Goal: Task Accomplishment & Management: Use online tool/utility

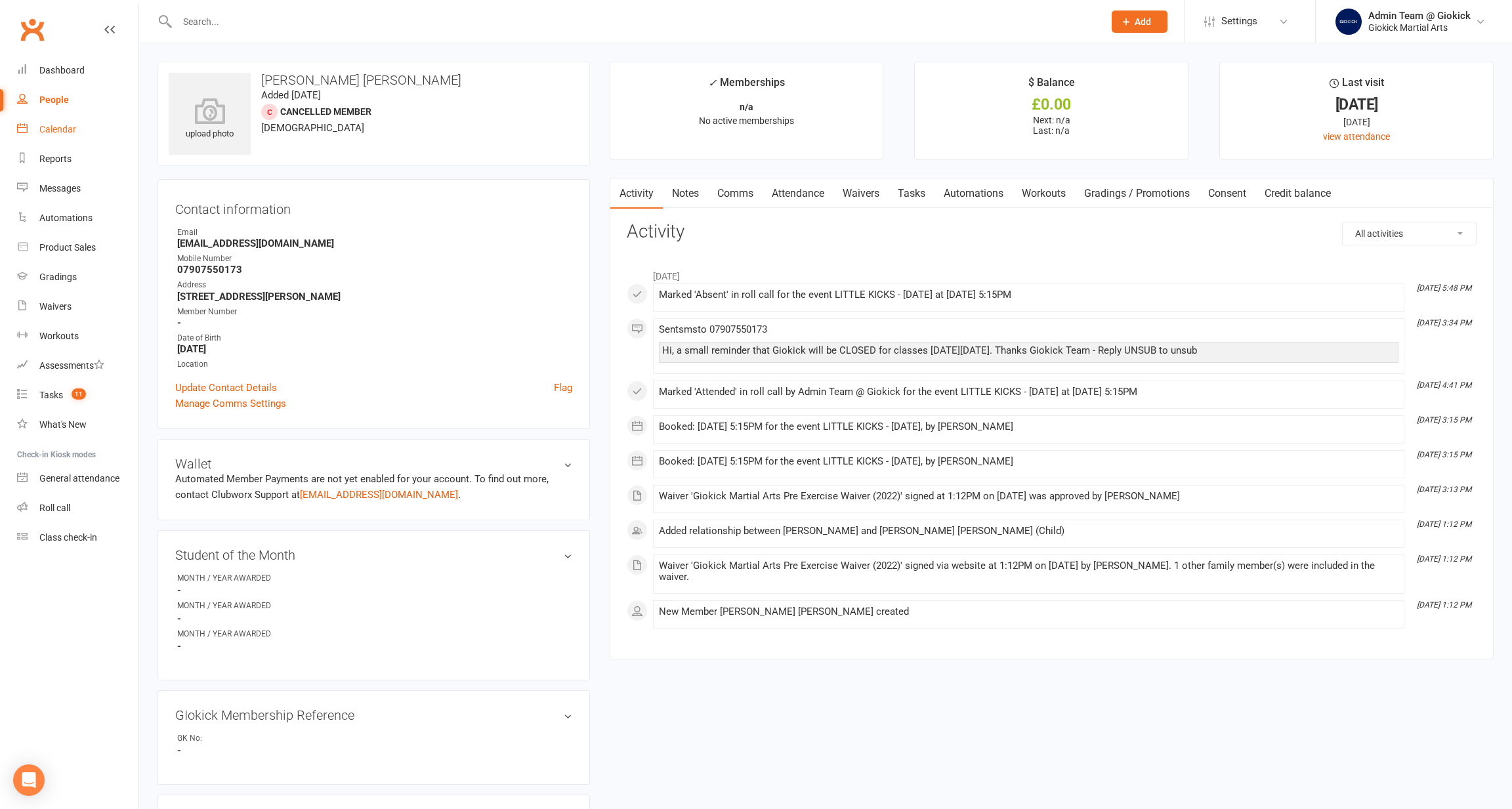
click at [55, 131] on div "Calendar" at bounding box center [58, 129] width 37 height 11
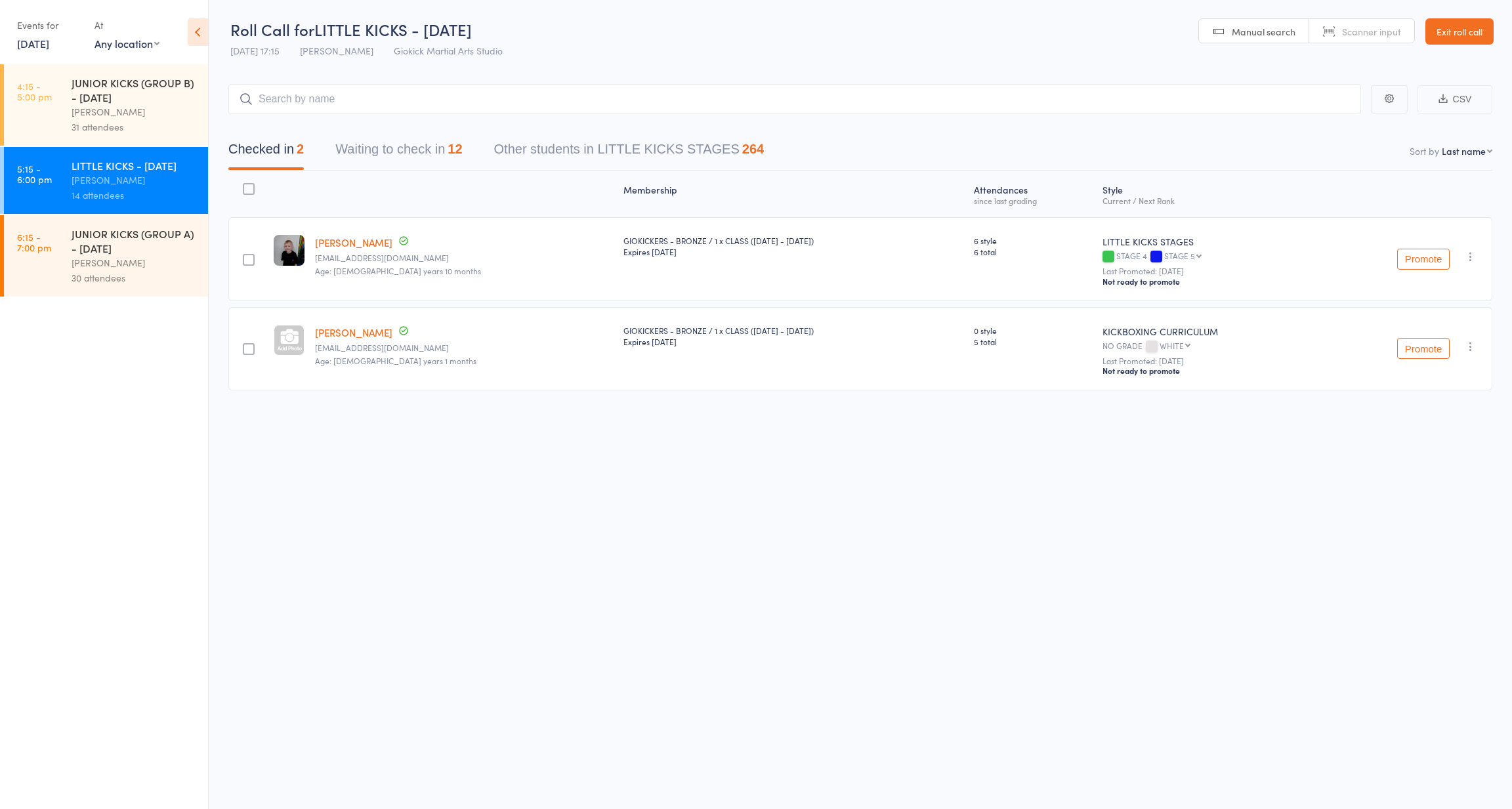
click at [402, 150] on button "Waiting to check in 12" at bounding box center [398, 152] width 126 height 35
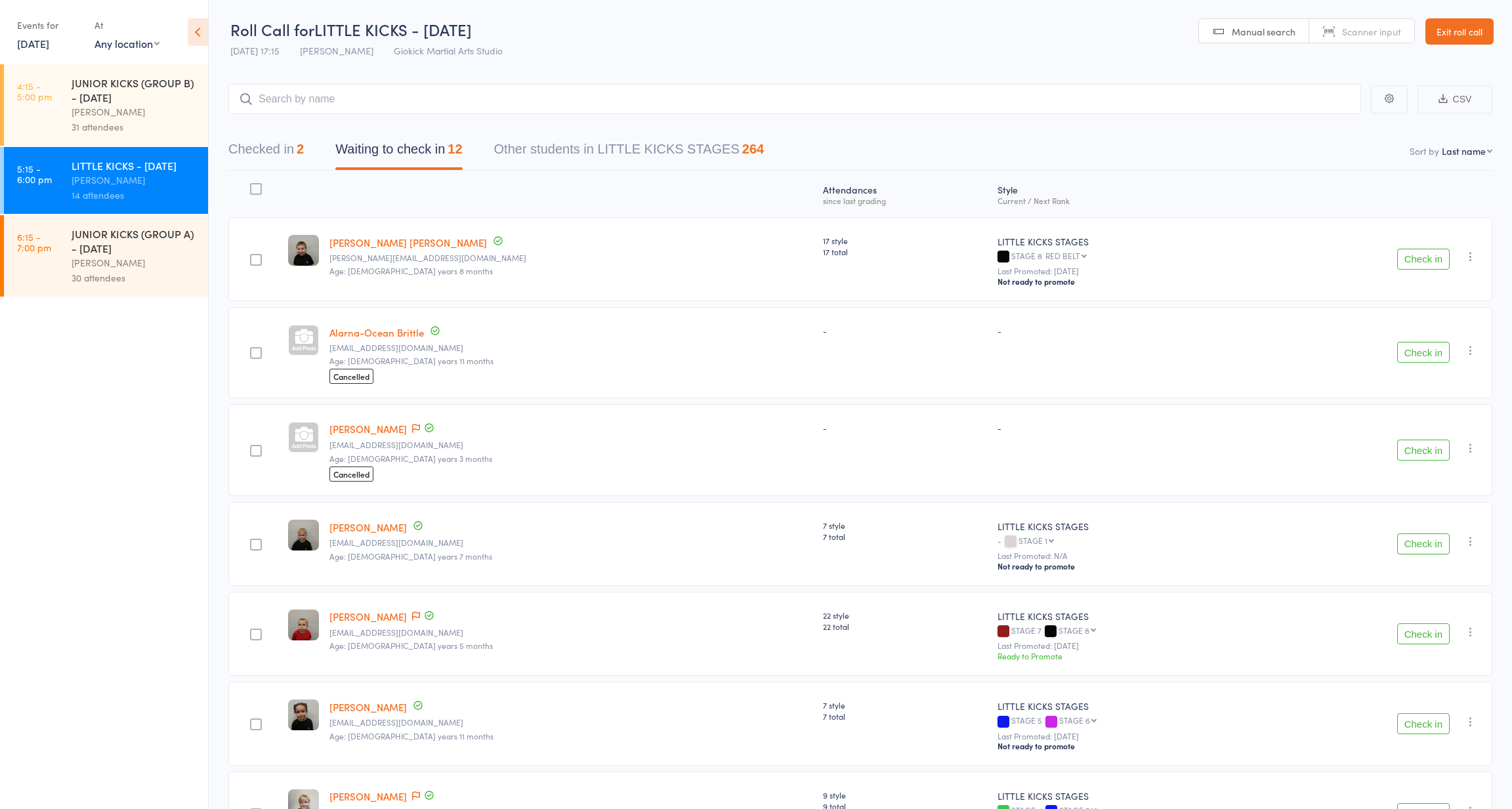
click at [428, 93] on input "search" at bounding box center [795, 99] width 1133 height 30
click at [333, 109] on input "search" at bounding box center [795, 99] width 1133 height 30
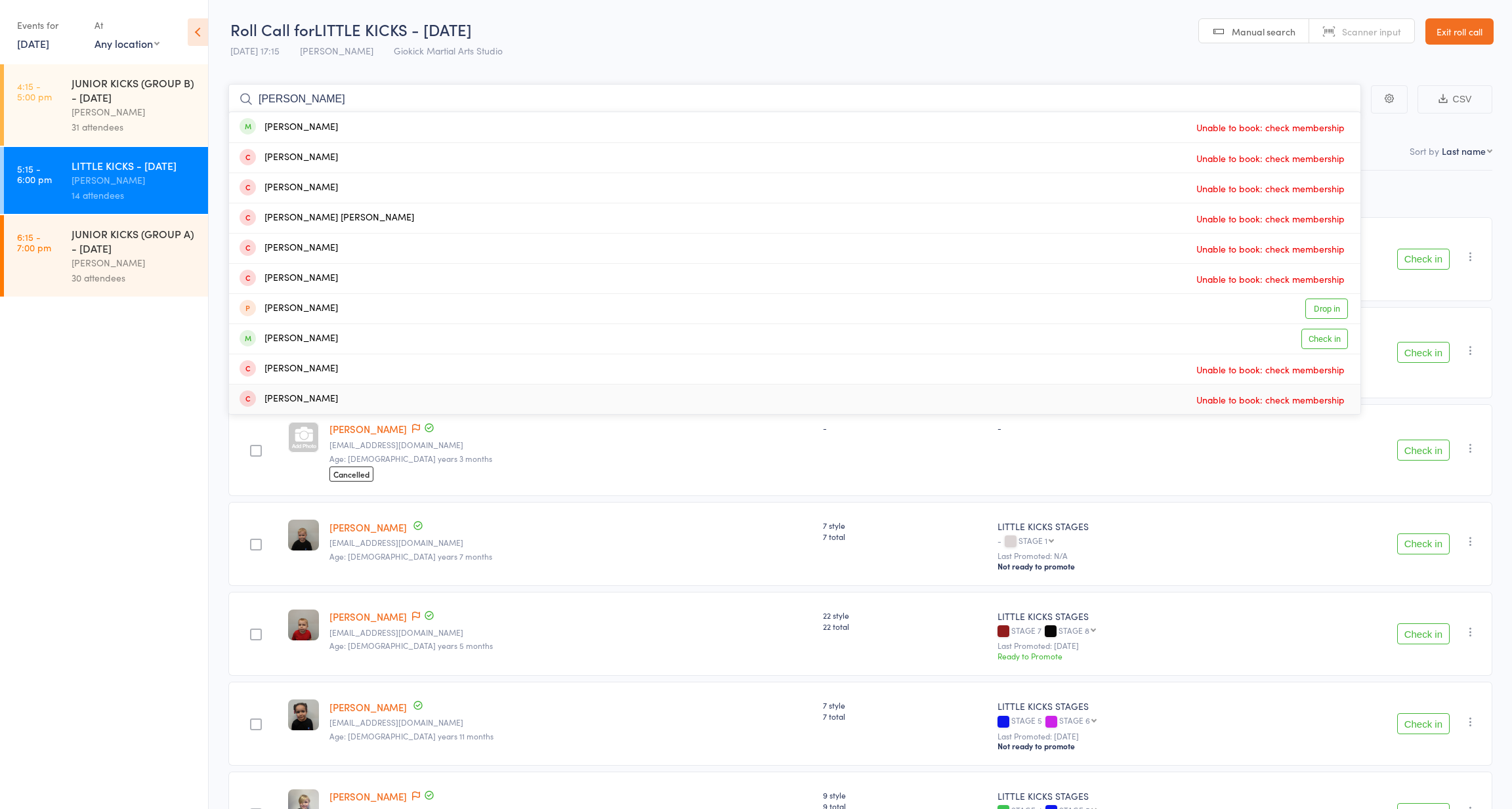
type input "ellis"
click at [98, 463] on ul "4:15 - 5:00 pm JUNIOR KICKS (GROUP B) - TUESDAY John Zuccala 31 attendees 5:15 …" at bounding box center [104, 436] width 208 height 745
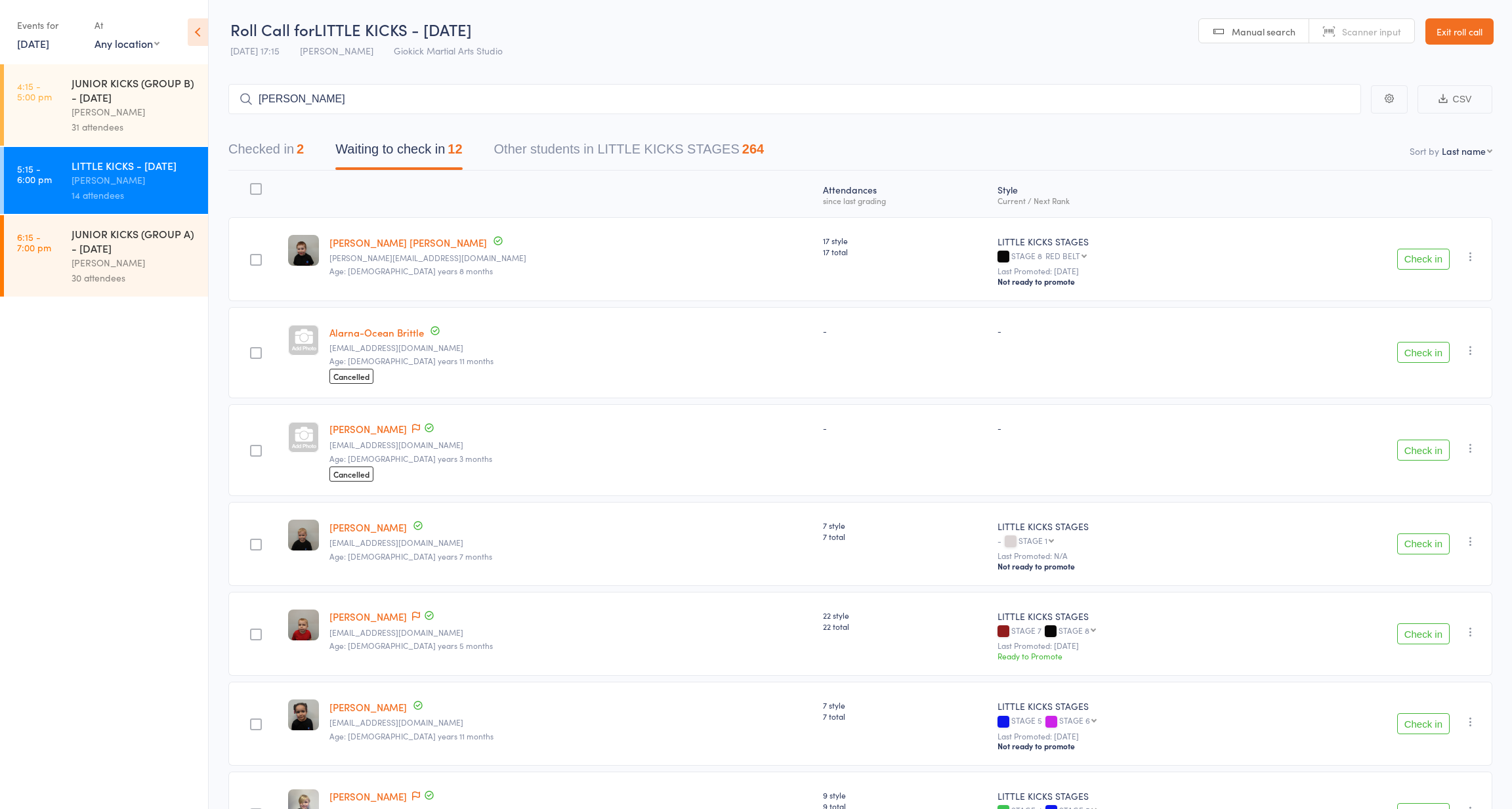
scroll to position [79, 0]
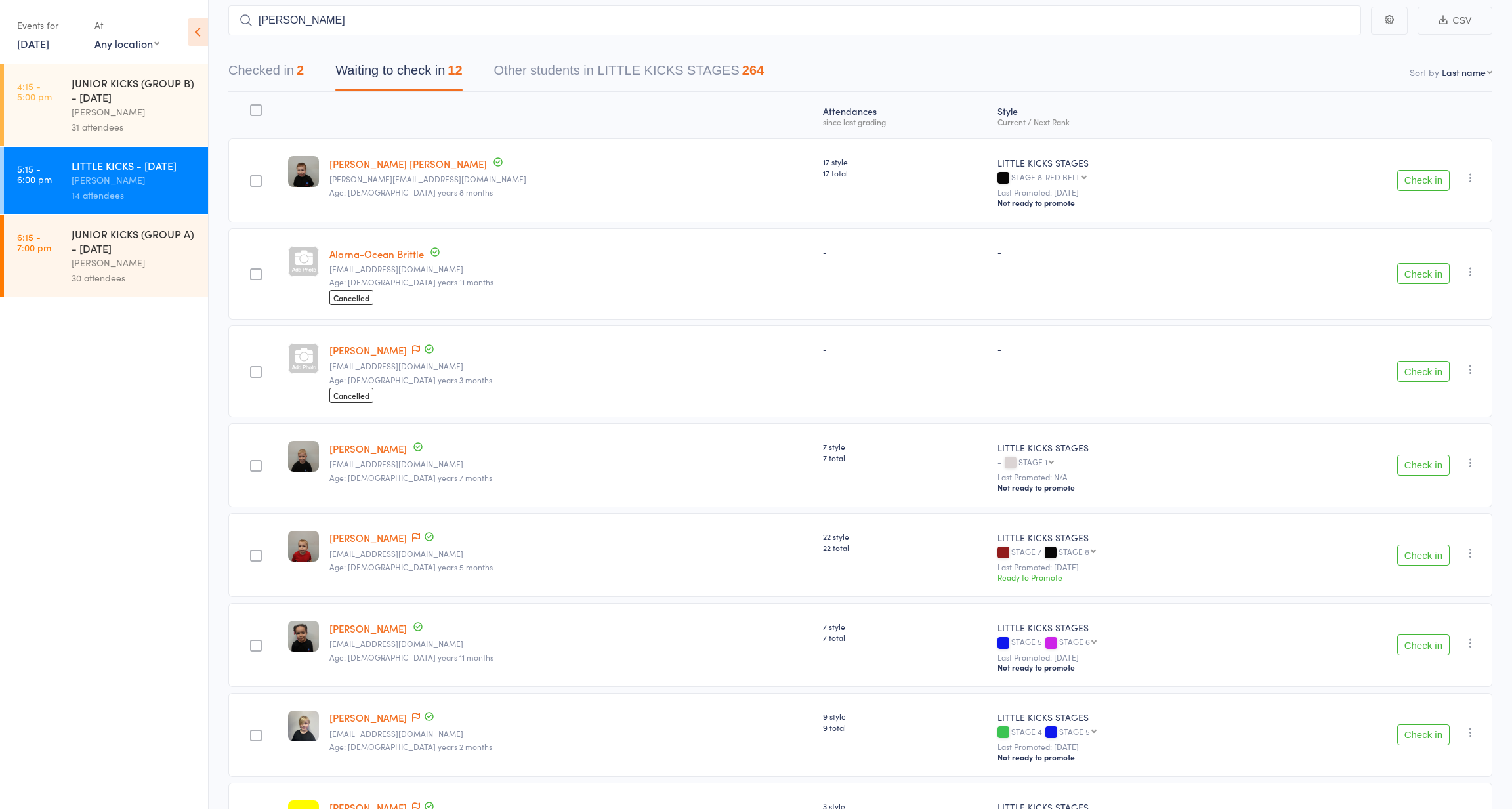
click at [1424, 271] on button "Check in" at bounding box center [1423, 273] width 53 height 21
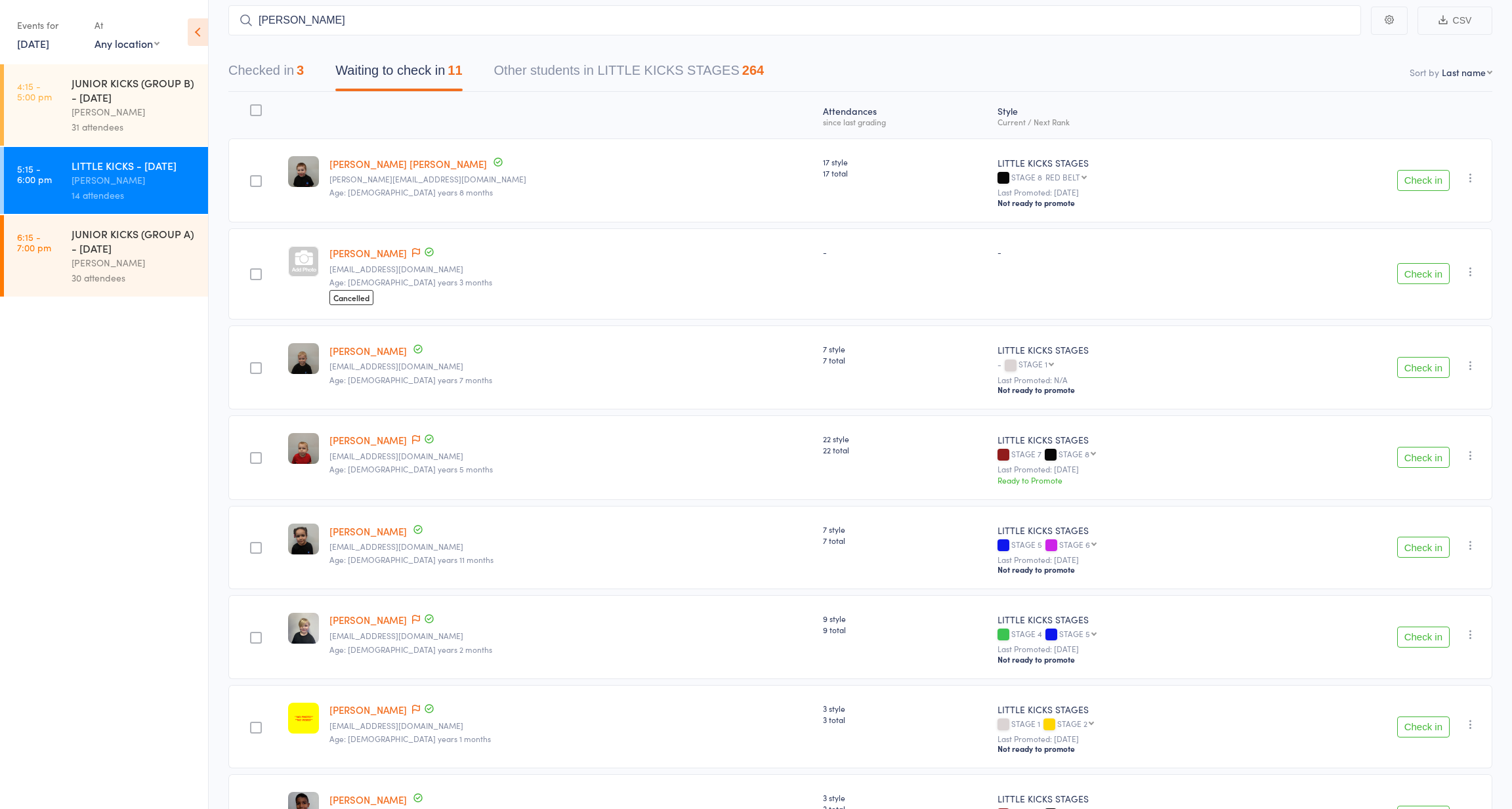
click at [300, 63] on button "Checked in 3" at bounding box center [266, 74] width 75 height 35
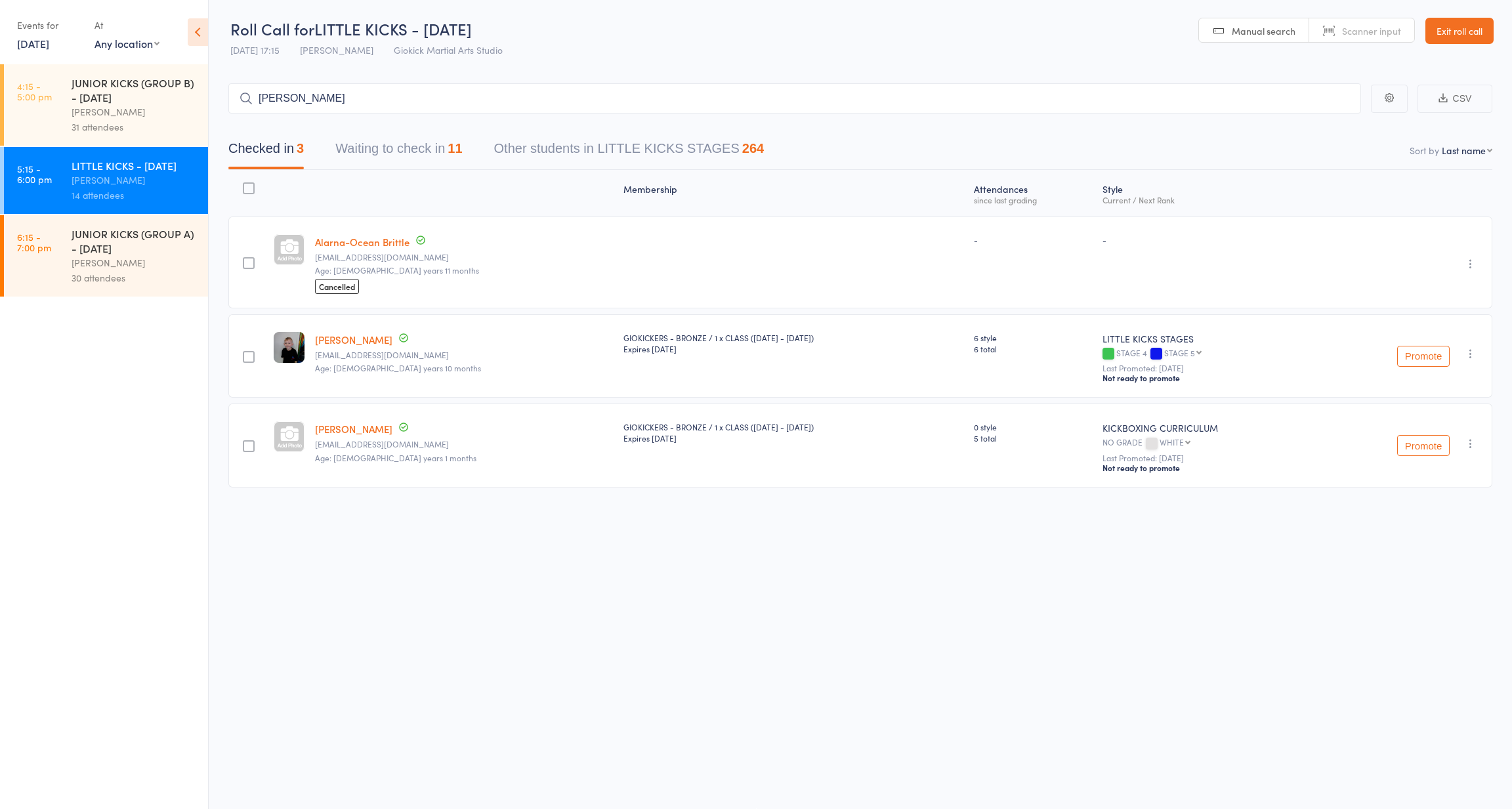
scroll to position [9, 0]
click at [365, 154] on button "Waiting to check in 11" at bounding box center [398, 152] width 126 height 35
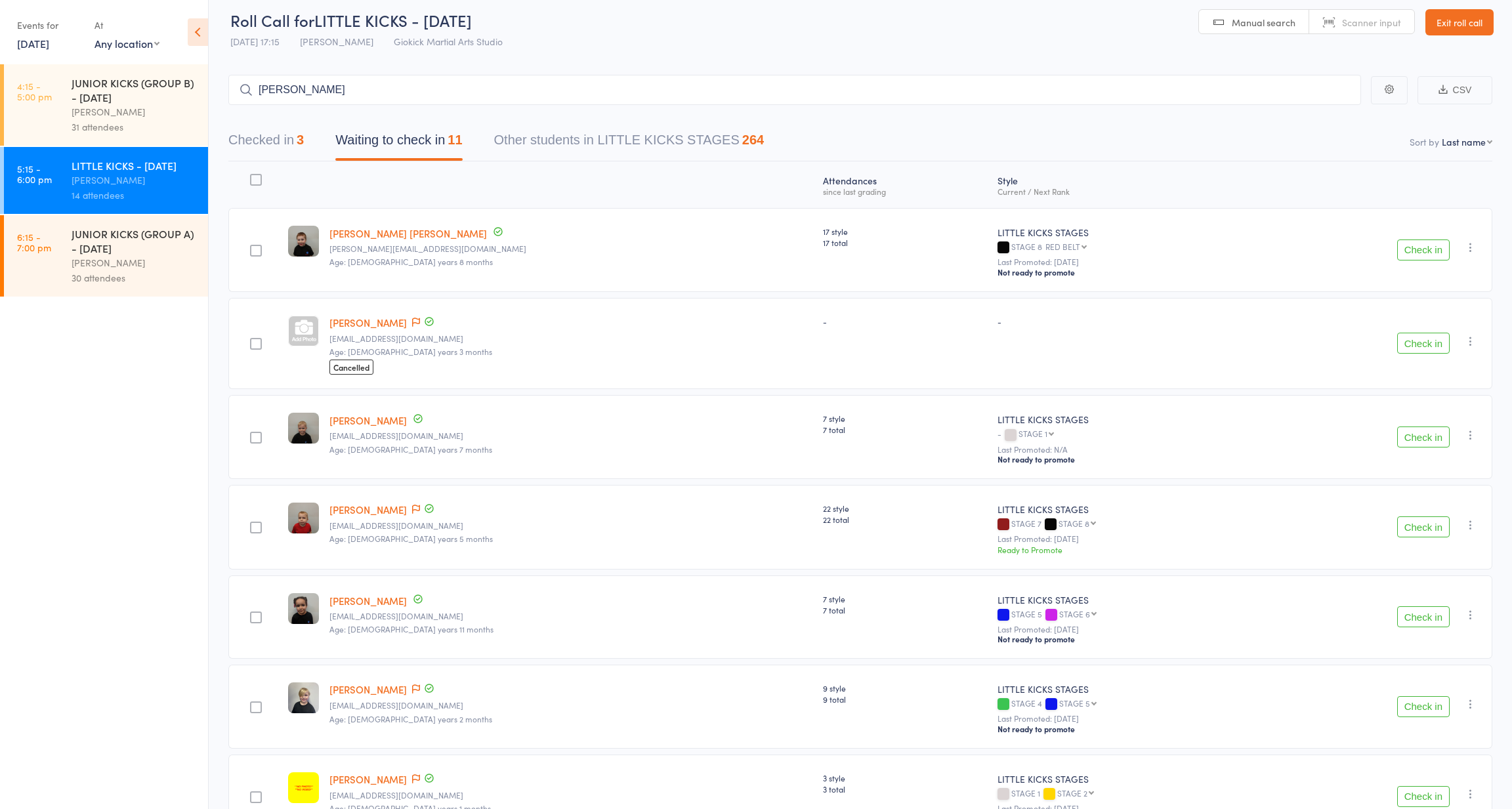
click at [378, 319] on link "Eva Denning" at bounding box center [368, 322] width 77 height 13
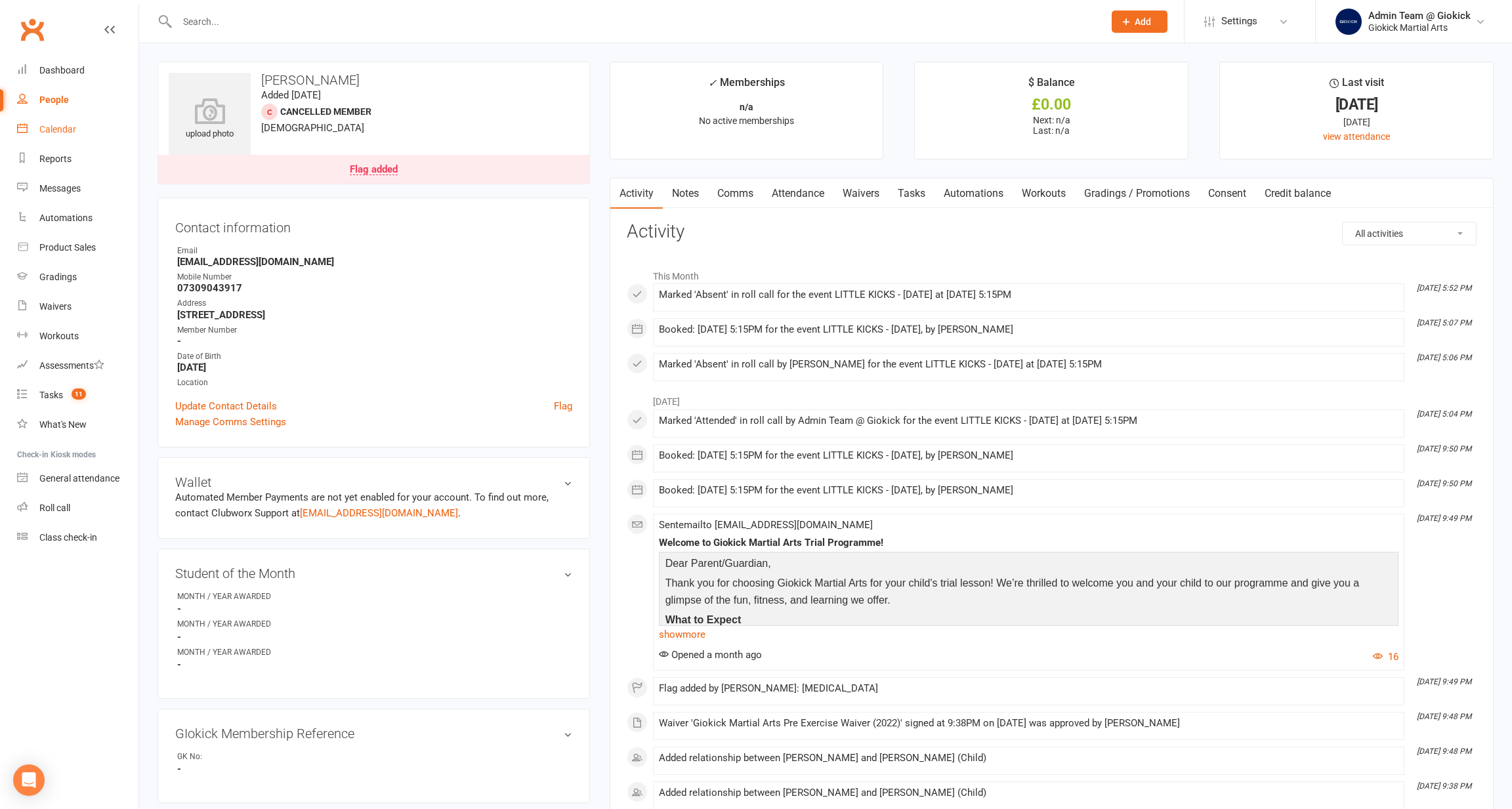
click at [59, 125] on div "Calendar" at bounding box center [58, 129] width 37 height 11
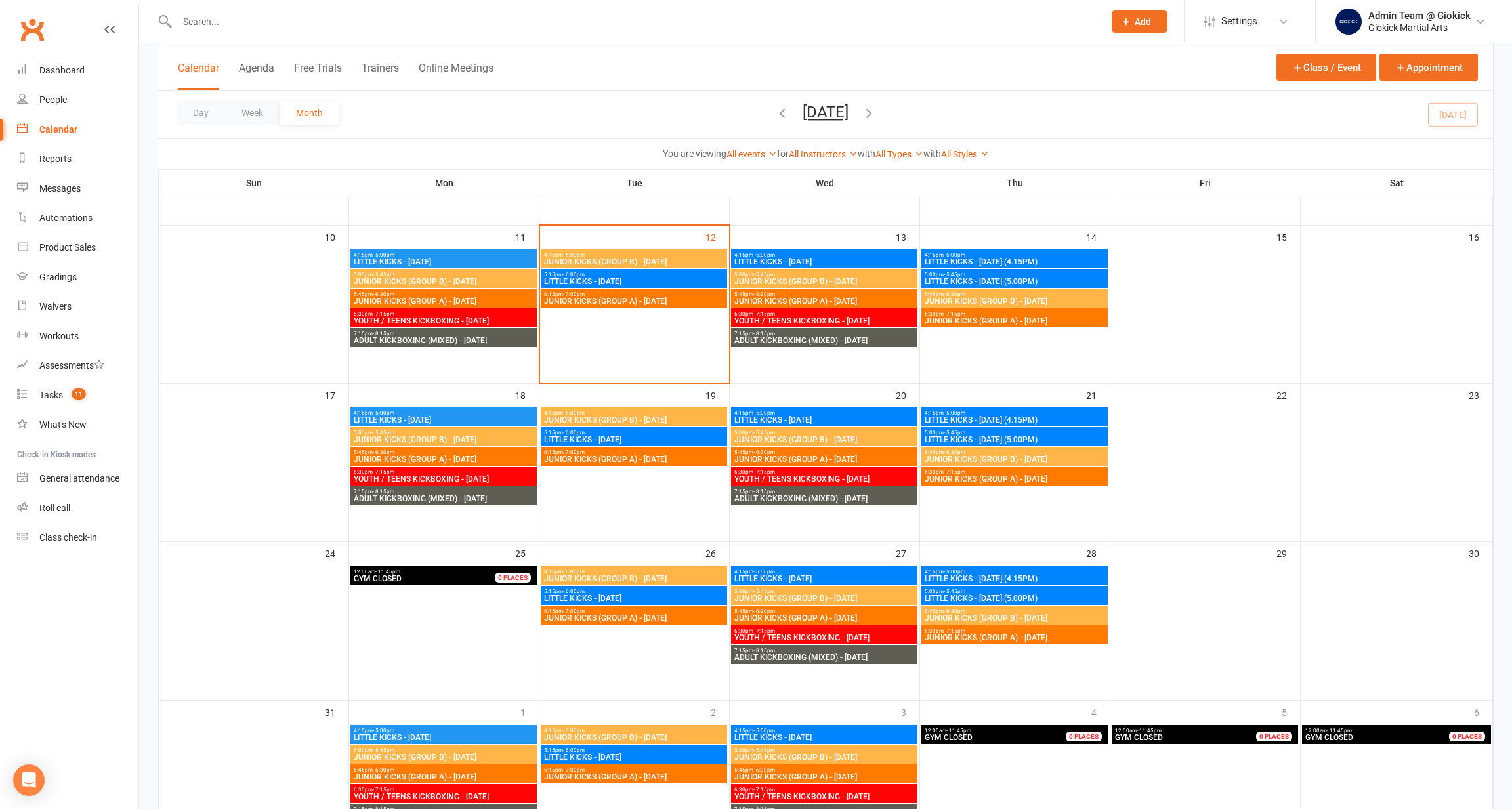
scroll to position [368, 0]
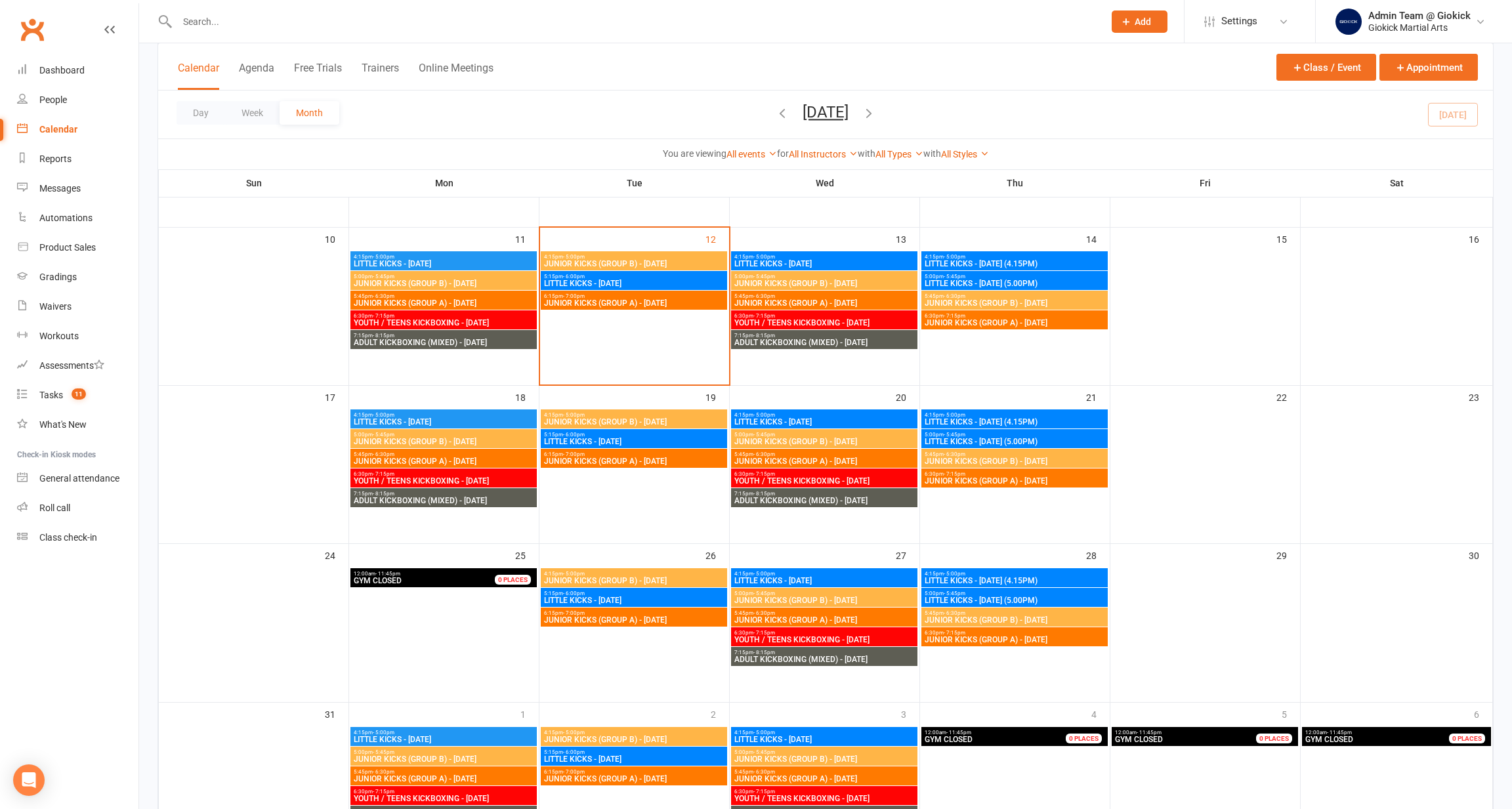
click at [613, 274] on span "5:15pm - 6:00pm" at bounding box center [634, 276] width 182 height 6
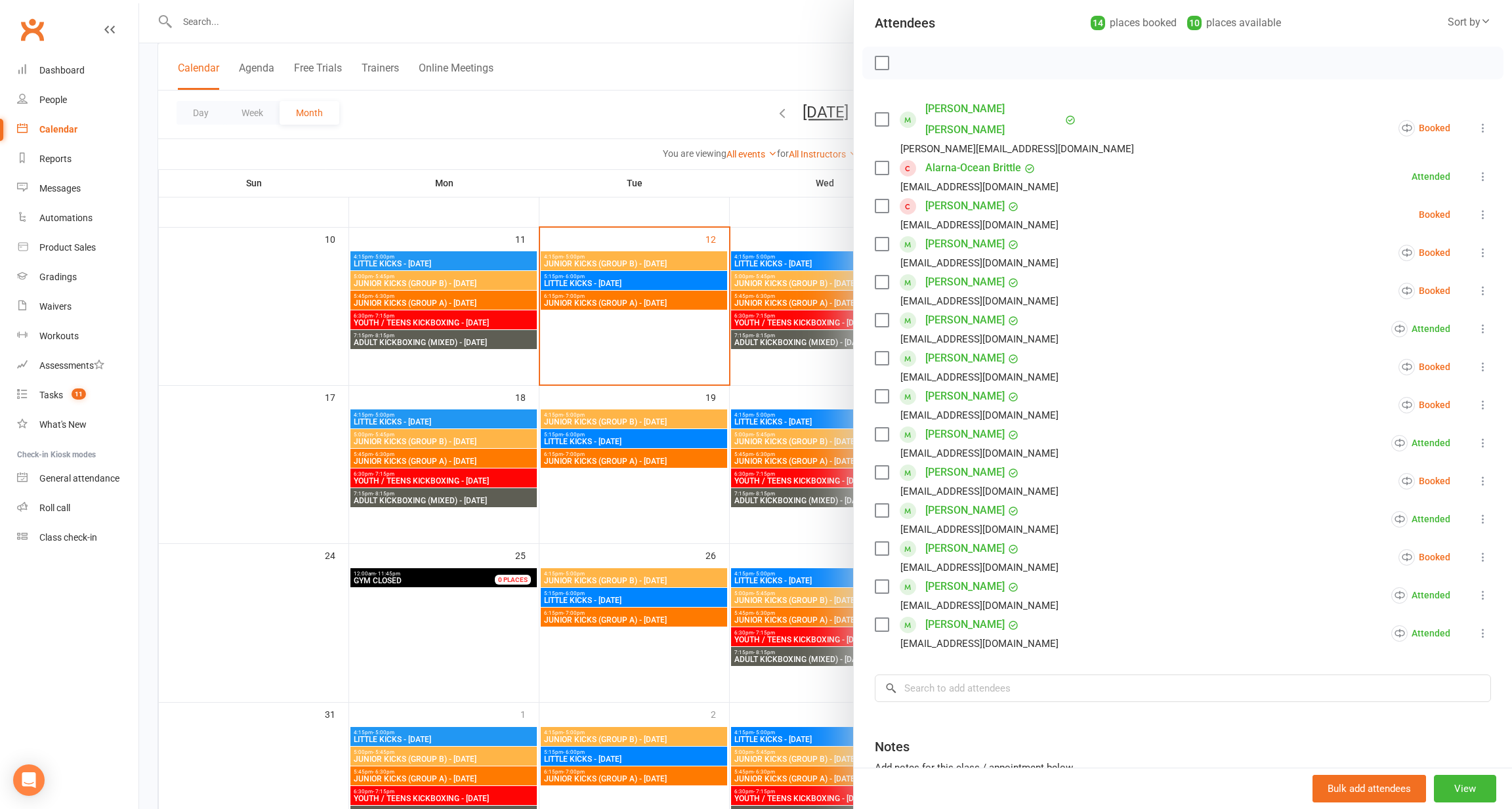
scroll to position [147, 0]
click at [584, 482] on div at bounding box center [825, 404] width 1373 height 809
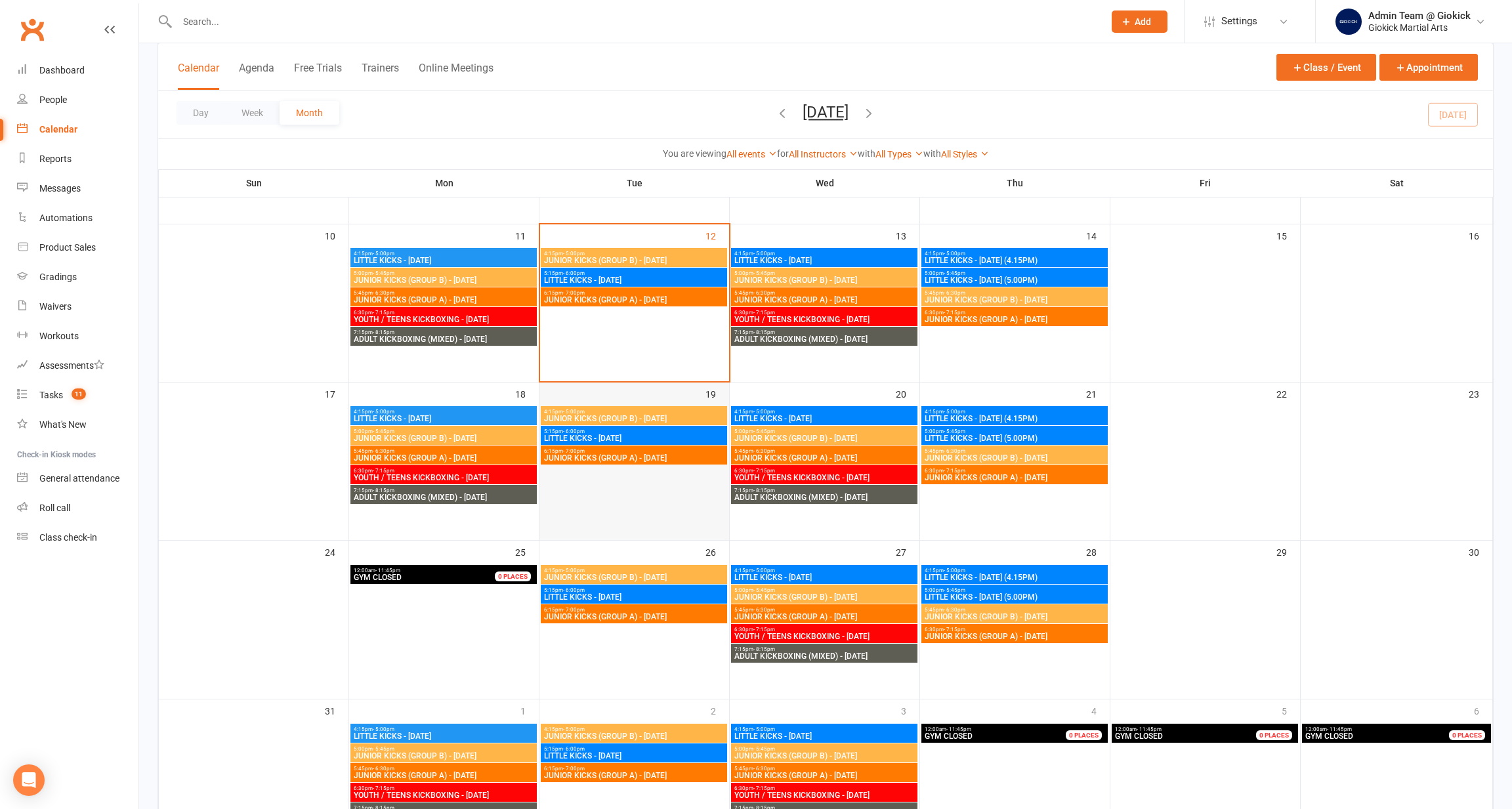
scroll to position [371, 0]
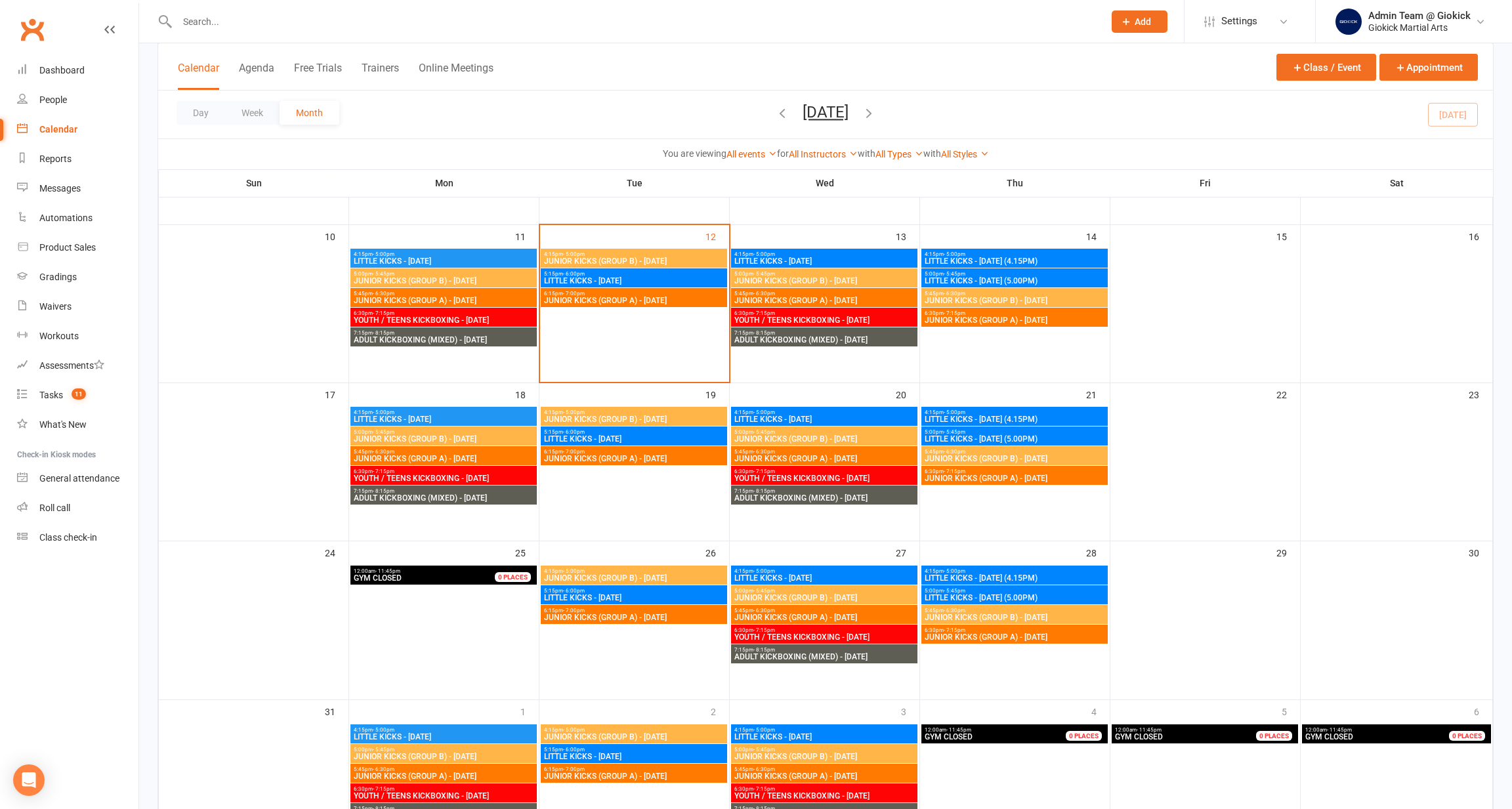
click at [684, 438] on span "LITTLE KICKS - TUESDAY" at bounding box center [634, 439] width 182 height 8
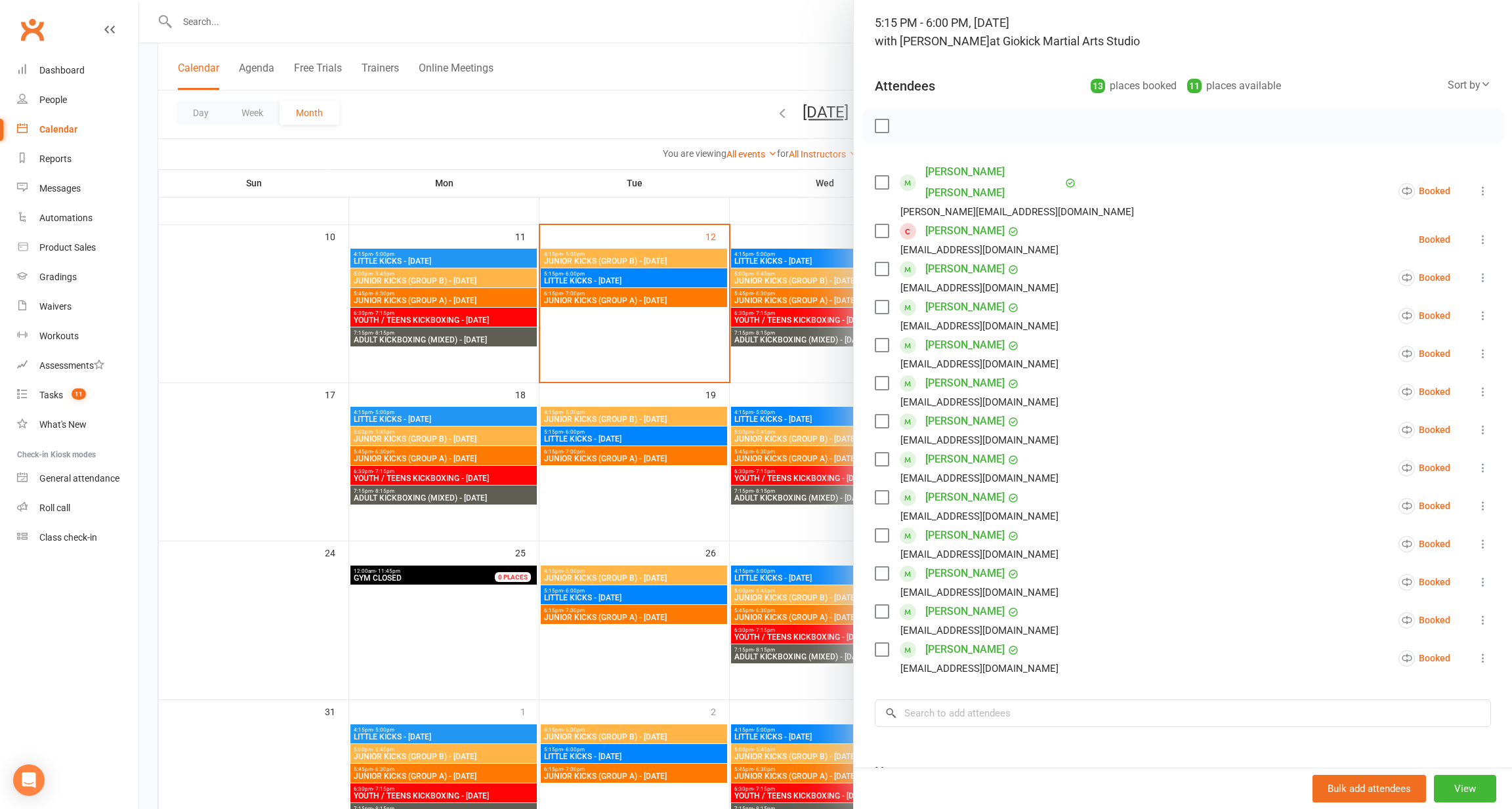
scroll to position [86, 0]
click at [953, 597] on link "Dougie Uren" at bounding box center [965, 607] width 80 height 21
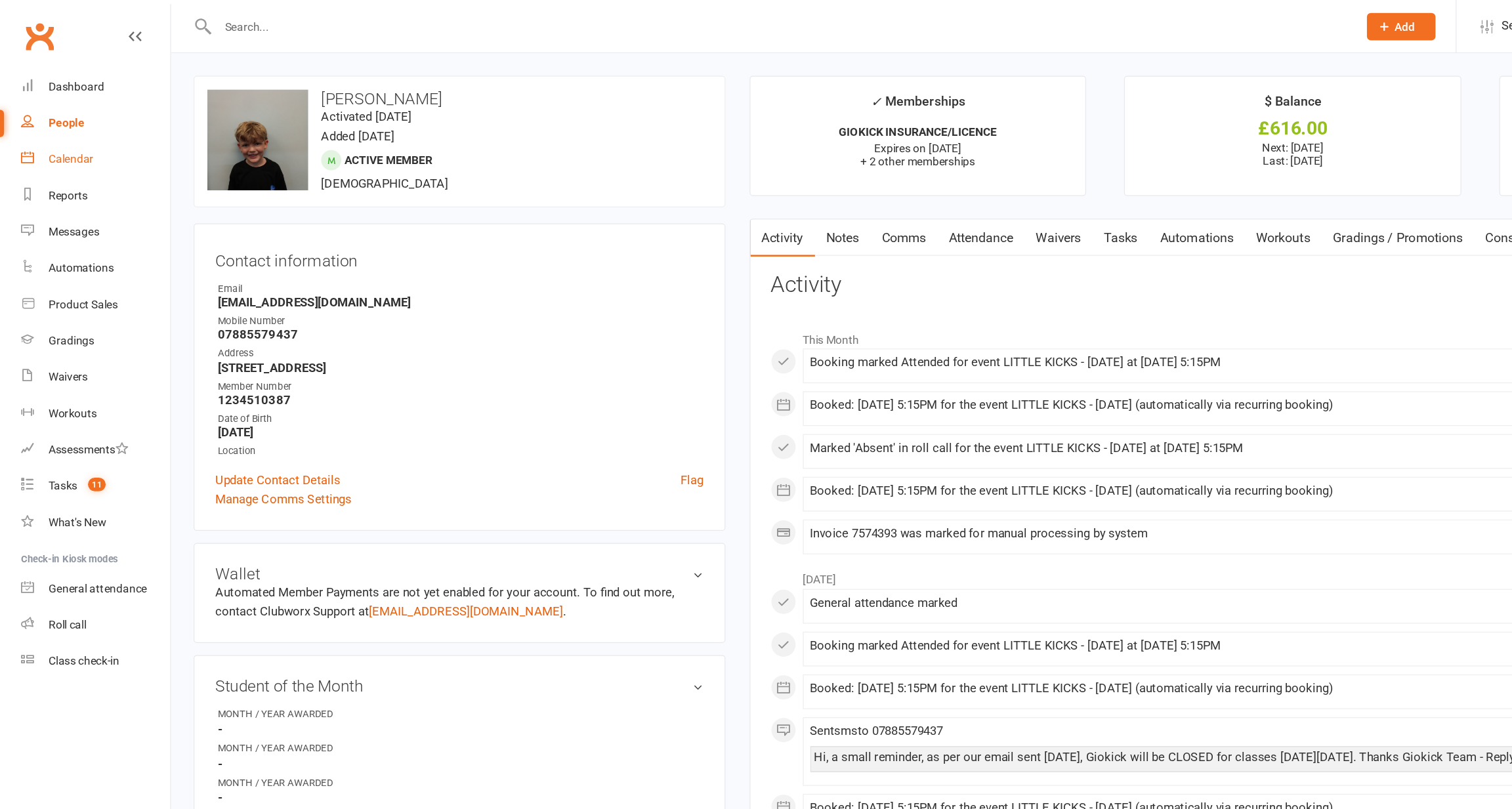
click at [45, 134] on link "Calendar" at bounding box center [77, 129] width 121 height 29
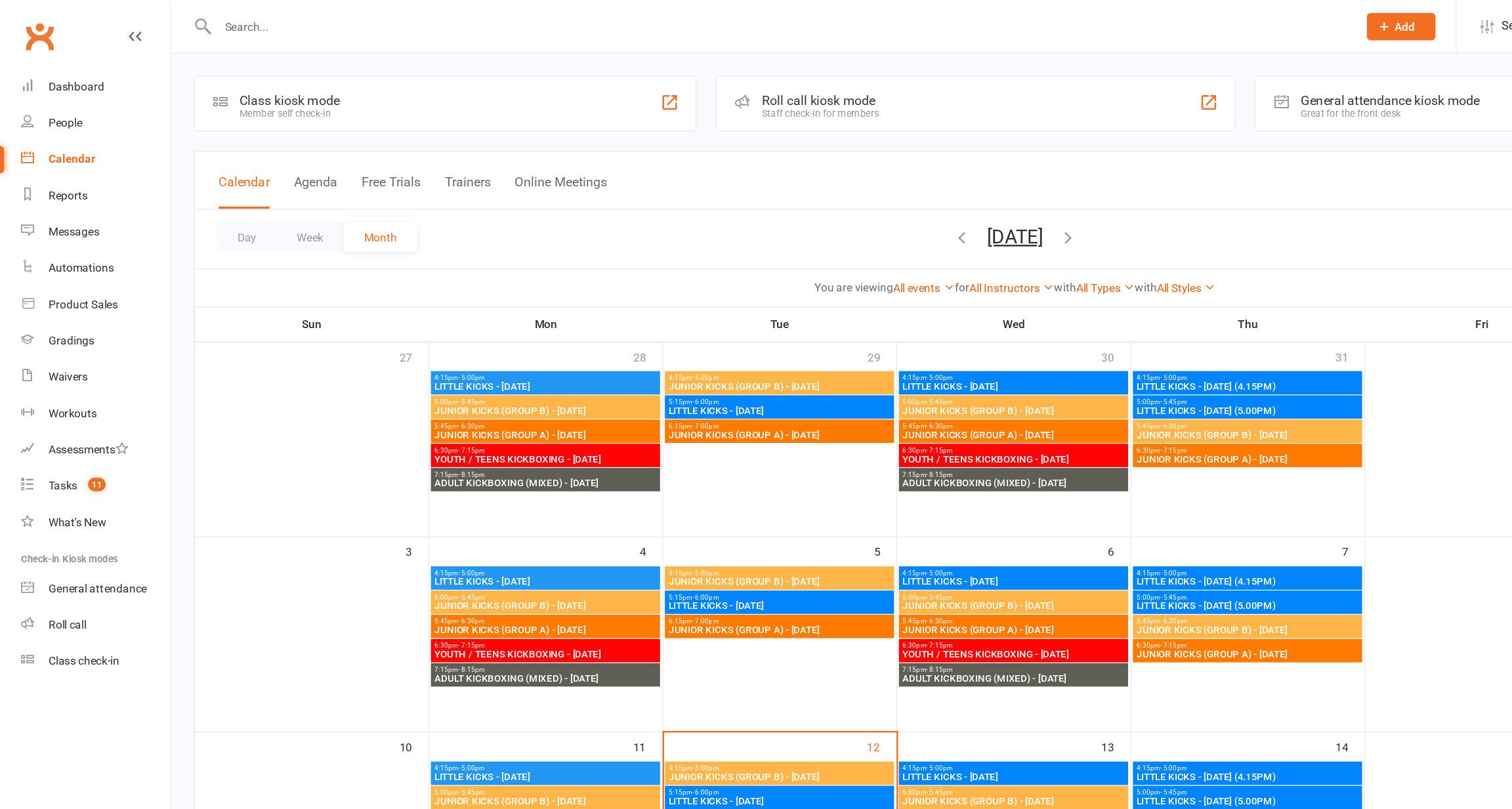
click at [184, 23] on input "text" at bounding box center [634, 22] width 921 height 18
click at [681, 71] on div "Roll call kiosk mode Staff check-in for members" at bounding box center [793, 85] width 423 height 45
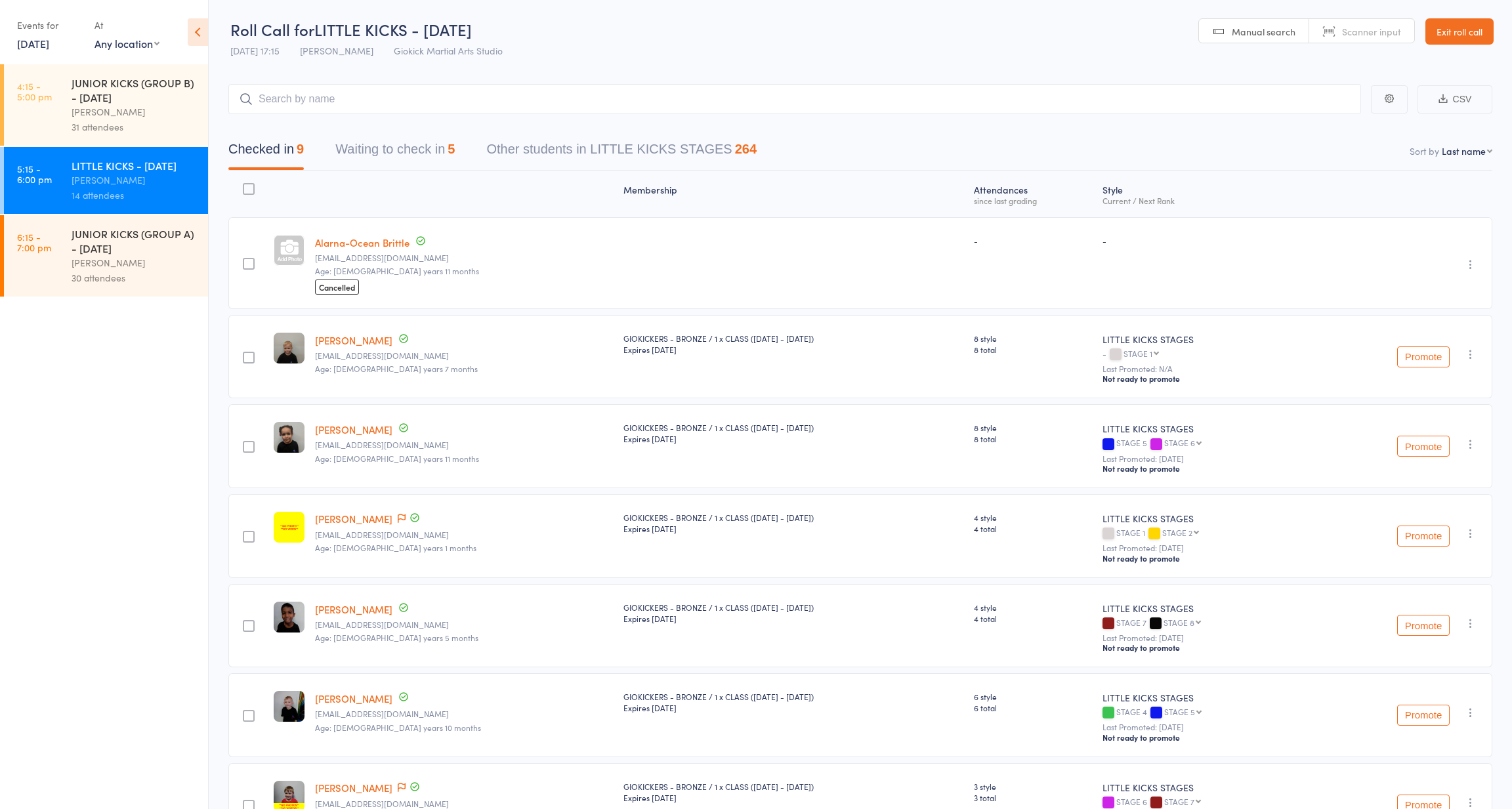
click at [363, 153] on button "Waiting to check in 5" at bounding box center [395, 152] width 120 height 35
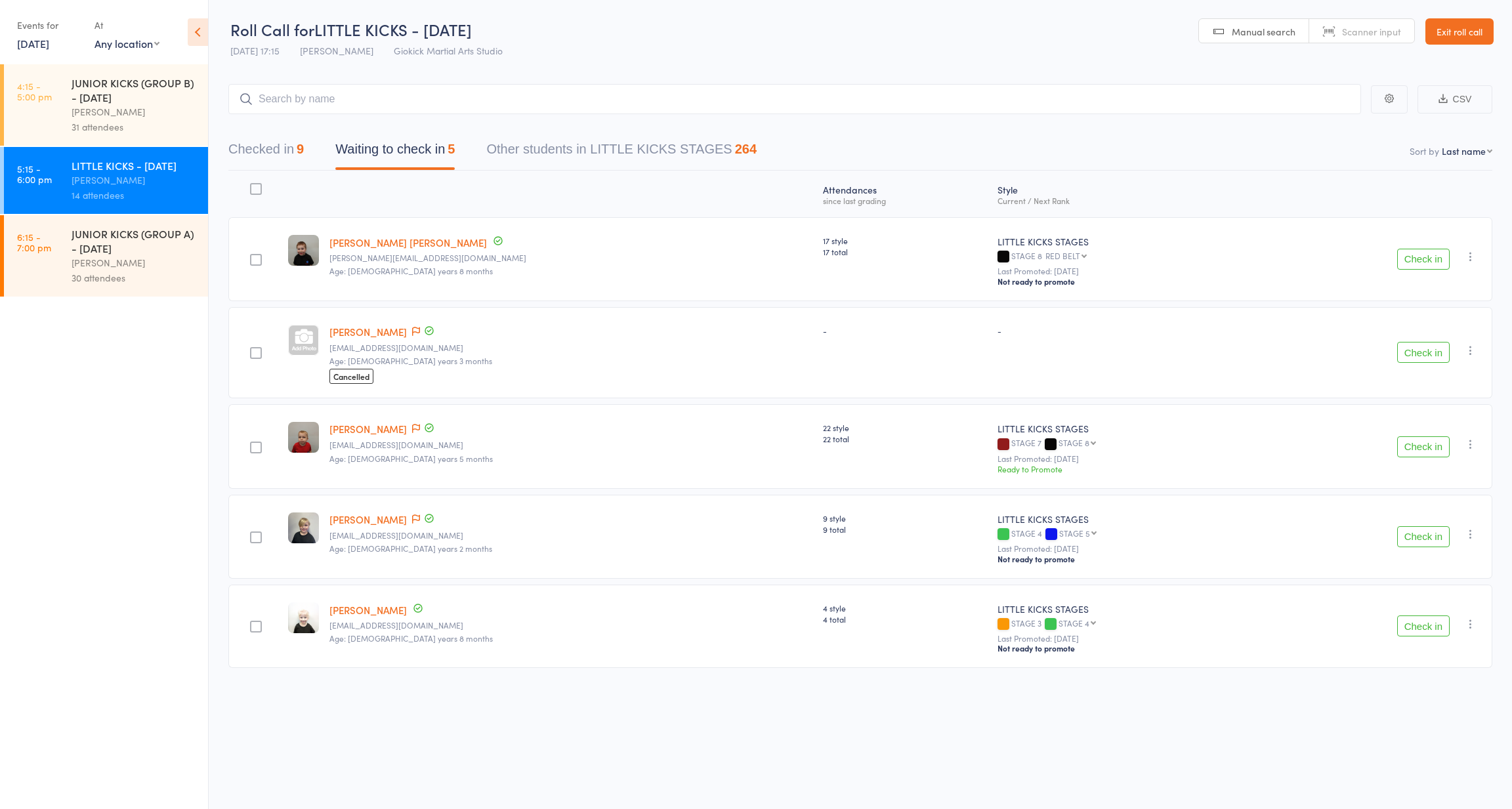
click at [284, 151] on button "Checked in 9" at bounding box center [266, 152] width 75 height 35
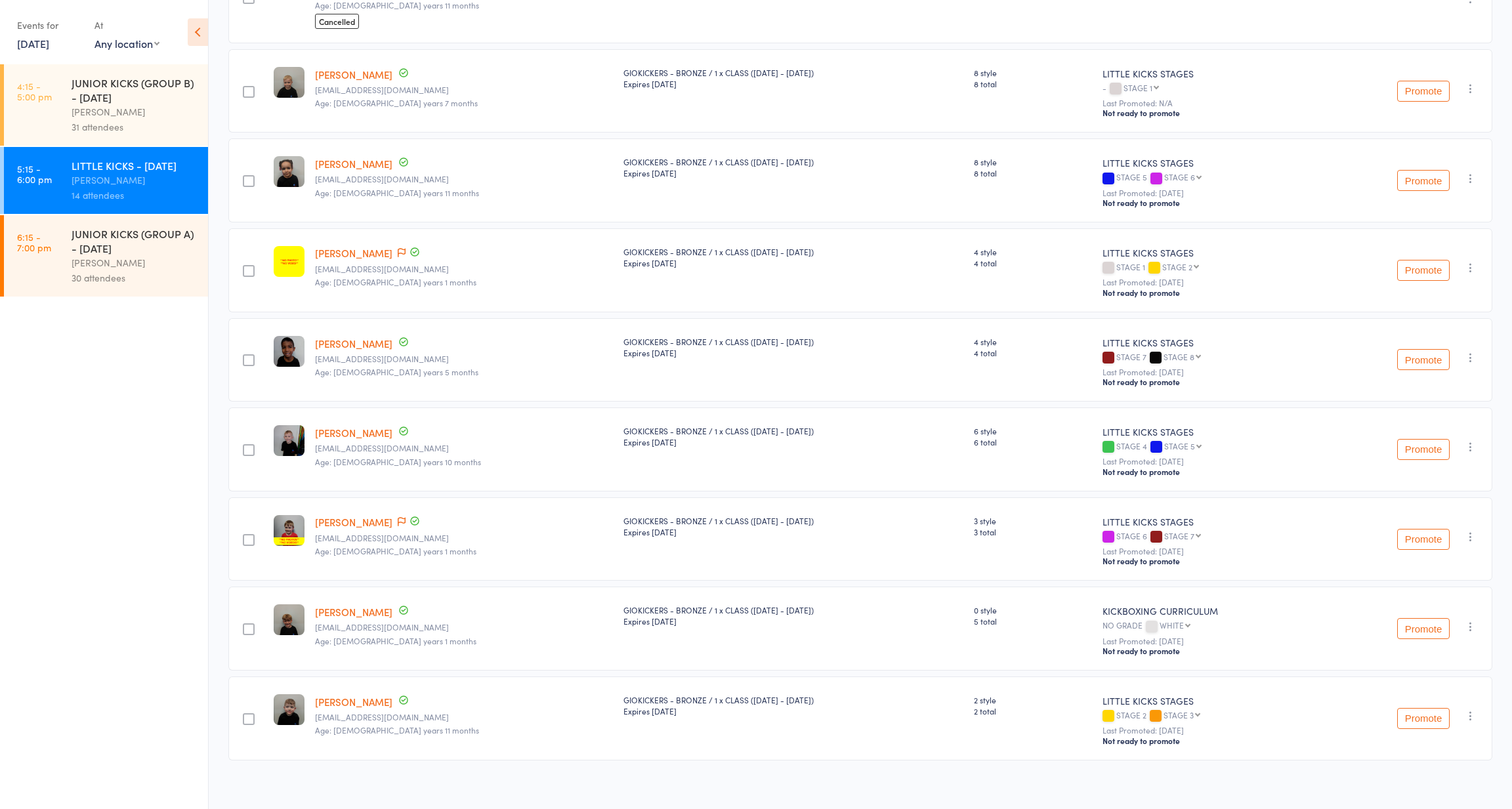
scroll to position [265, 0]
click at [336, 70] on link "[PERSON_NAME]" at bounding box center [353, 75] width 77 height 13
click at [347, 250] on link "[PERSON_NAME]" at bounding box center [353, 254] width 77 height 13
click at [331, 250] on link "[PERSON_NAME]" at bounding box center [353, 254] width 77 height 13
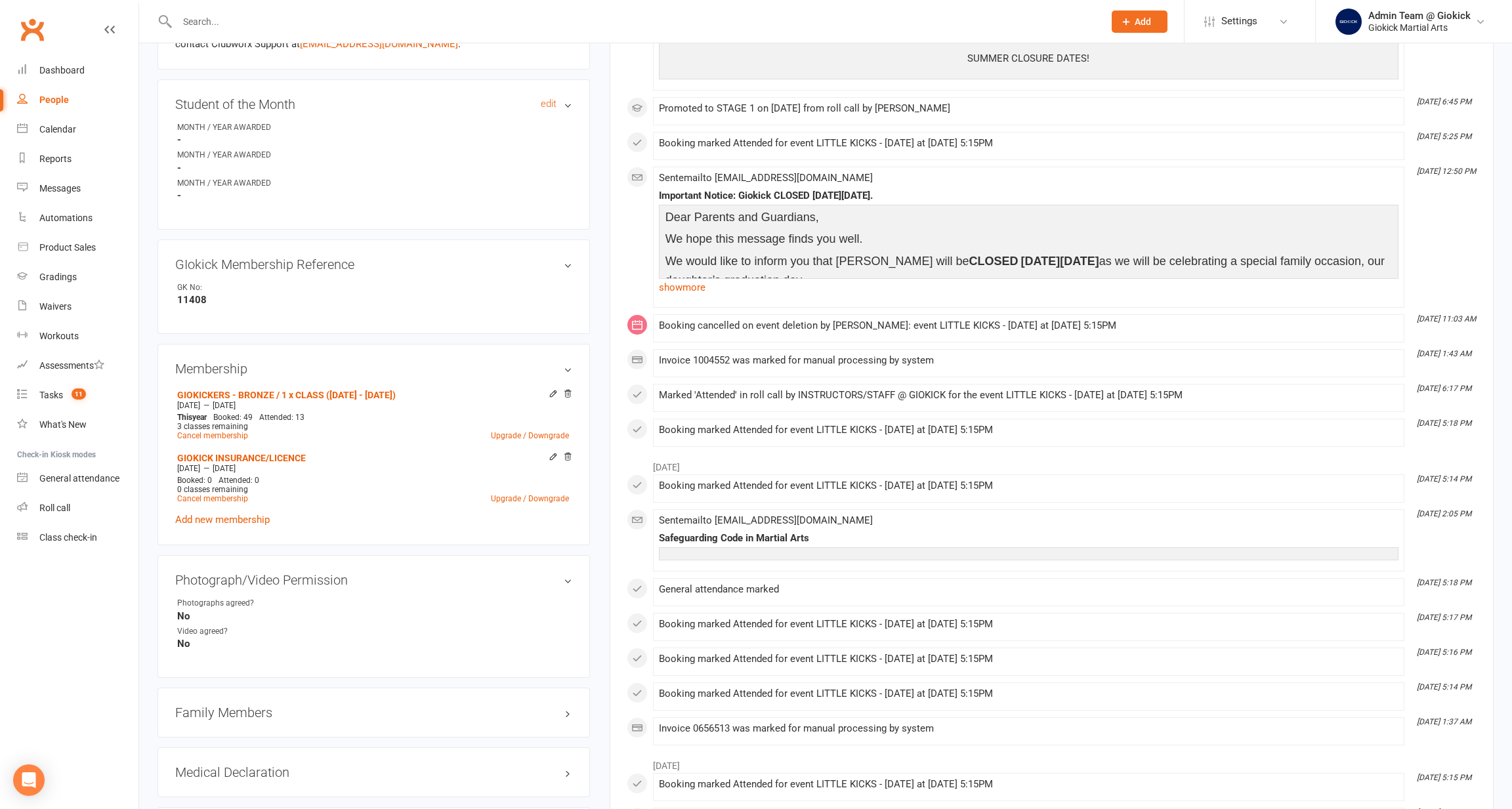
scroll to position [488, 0]
click at [236, 390] on link "GIOKICKERS - BRONZE / 1 x CLASS ([DATE] - [DATE])" at bounding box center [286, 395] width 219 height 11
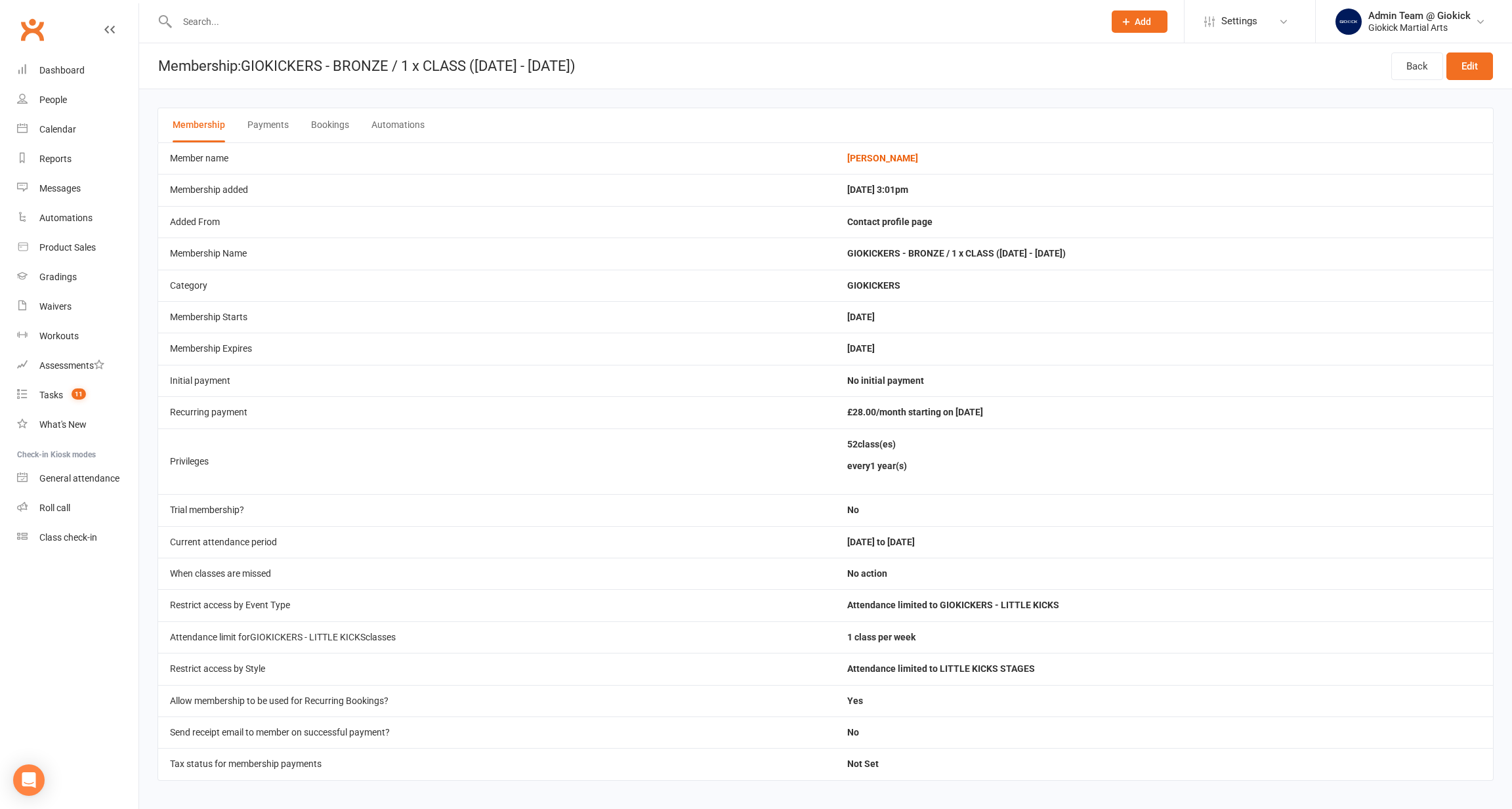
click at [678, 20] on input "text" at bounding box center [634, 22] width 921 height 18
